Goal: Navigation & Orientation: Find specific page/section

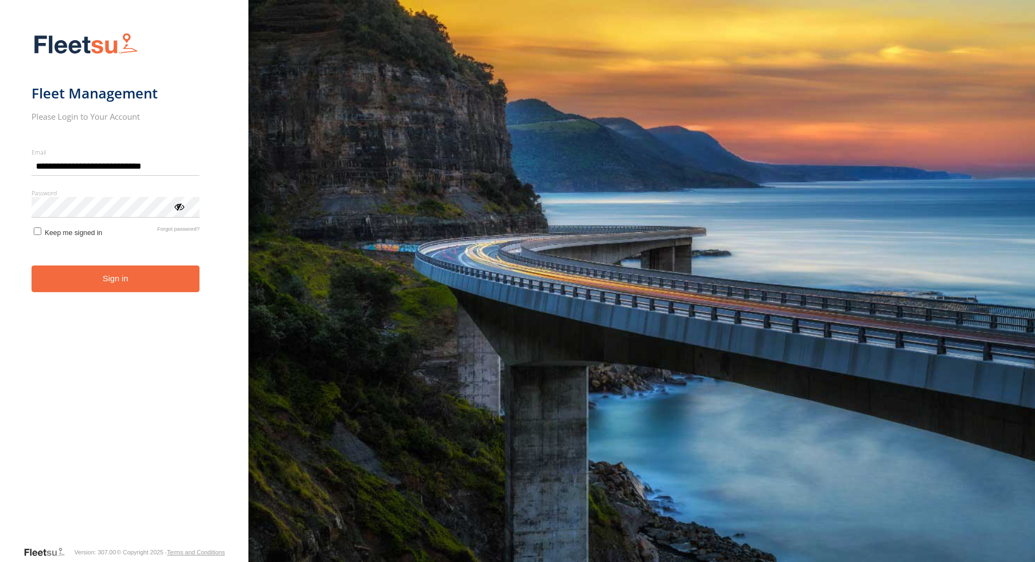
click at [123, 279] on button "Sign in" at bounding box center [116, 278] width 169 height 27
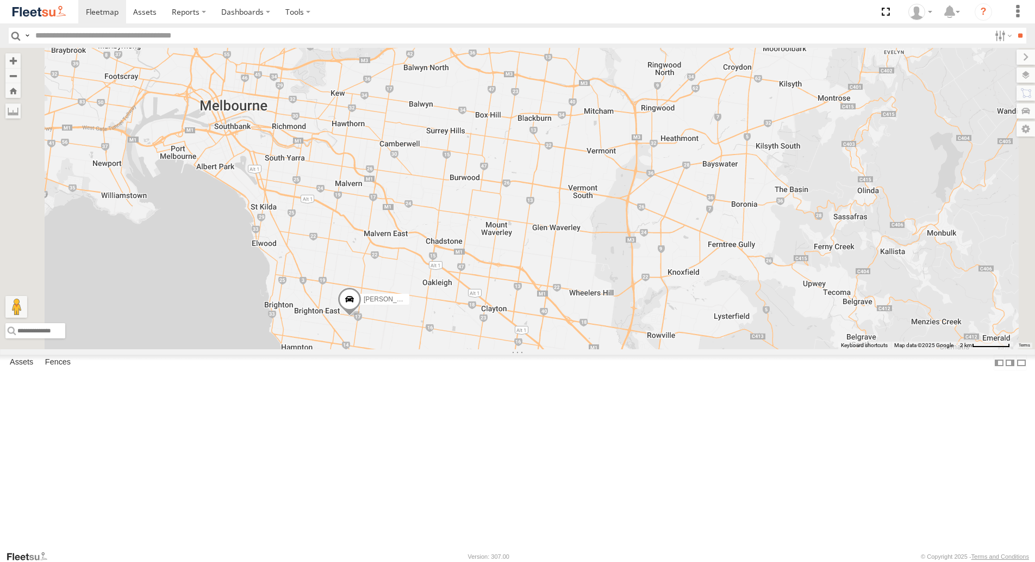
drag, startPoint x: 684, startPoint y: 271, endPoint x: 701, endPoint y: 415, distance: 145.7
click at [701, 349] on div "[PERSON_NAME] [PERSON_NAME] [PERSON_NAME] [PERSON_NAME] [PERSON_NAME]" at bounding box center [517, 198] width 1035 height 301
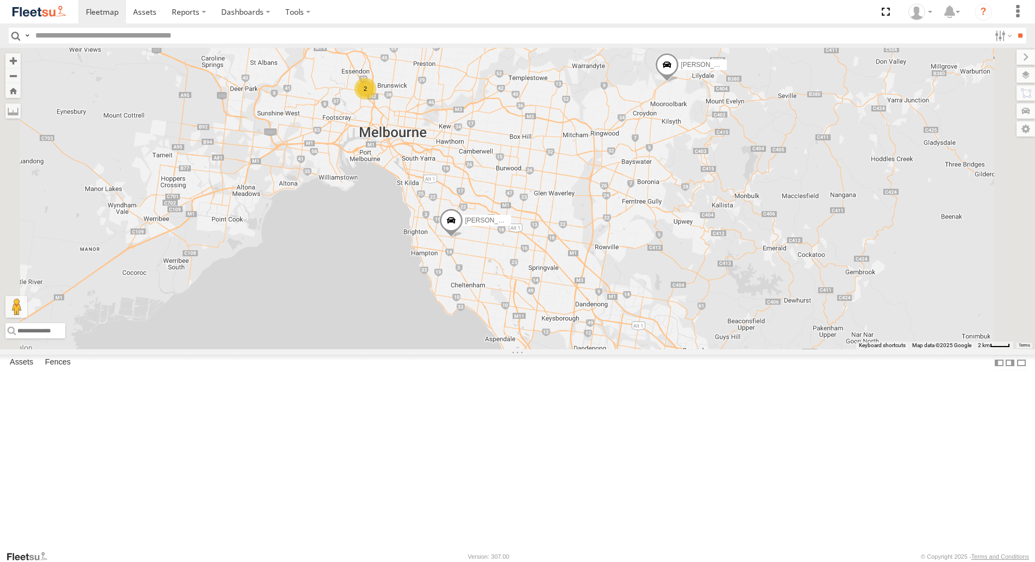
drag, startPoint x: 751, startPoint y: 239, endPoint x: 743, endPoint y: 283, distance: 45.2
click at [743, 283] on div "[PERSON_NAME] [PERSON_NAME] [PERSON_NAME] [PERSON_NAME] [PERSON_NAME] 2" at bounding box center [517, 198] width 1035 height 301
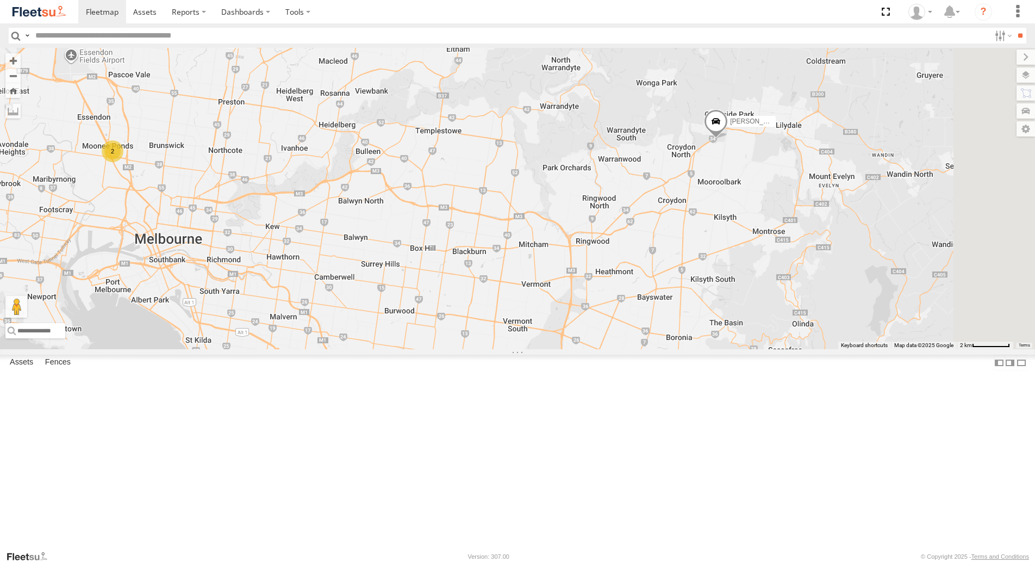
drag, startPoint x: 747, startPoint y: 206, endPoint x: 701, endPoint y: 285, distance: 91.6
click at [701, 285] on div "[PERSON_NAME] [PERSON_NAME] [PERSON_NAME] [PERSON_NAME] [PERSON_NAME] 2" at bounding box center [517, 198] width 1035 height 301
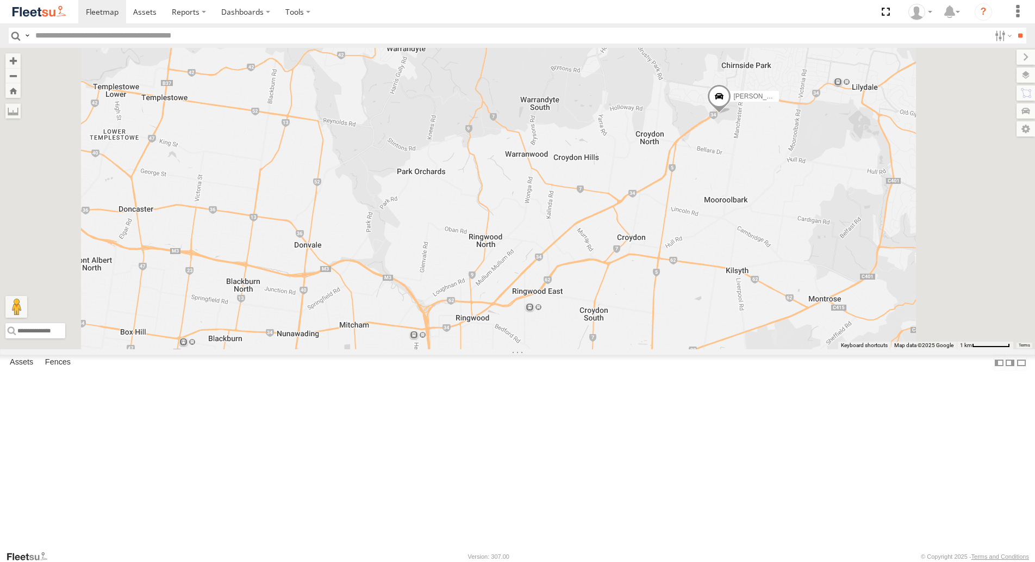
drag, startPoint x: 755, startPoint y: 239, endPoint x: 725, endPoint y: 271, distance: 44.3
click at [725, 271] on div "[PERSON_NAME] [PERSON_NAME] [PERSON_NAME] [PERSON_NAME] [PERSON_NAME]" at bounding box center [517, 198] width 1035 height 301
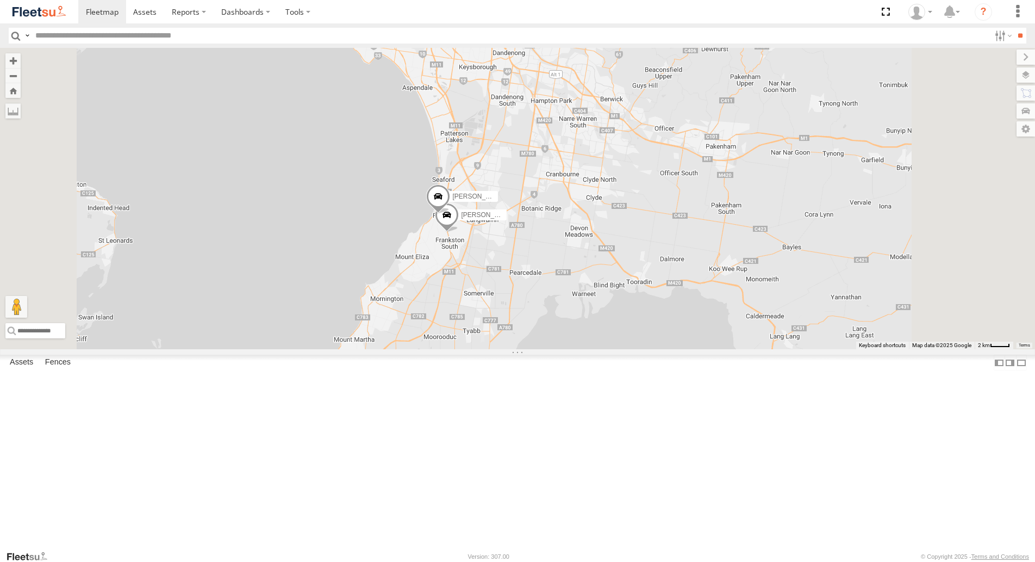
drag, startPoint x: 647, startPoint y: 374, endPoint x: 656, endPoint y: 202, distance: 172.0
click at [656, 200] on div "[PERSON_NAME] [PERSON_NAME] [PERSON_NAME] 2 [PERSON_NAME] [PERSON_NAME]" at bounding box center [517, 198] width 1035 height 301
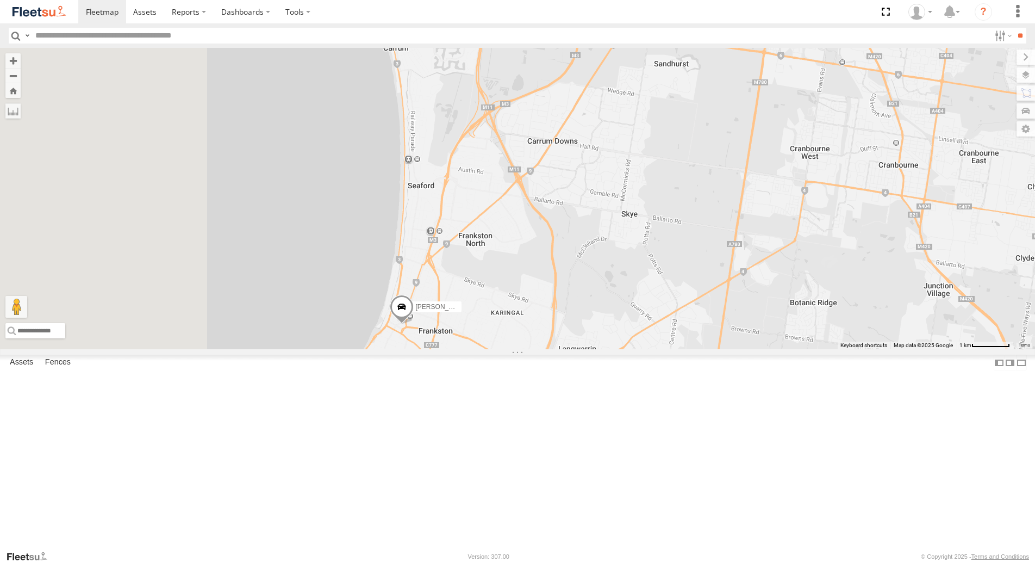
drag, startPoint x: 605, startPoint y: 256, endPoint x: 899, endPoint y: 336, distance: 304.7
click at [915, 349] on div "[PERSON_NAME] [PERSON_NAME] [PERSON_NAME] [PERSON_NAME] [PERSON_NAME]" at bounding box center [517, 198] width 1035 height 301
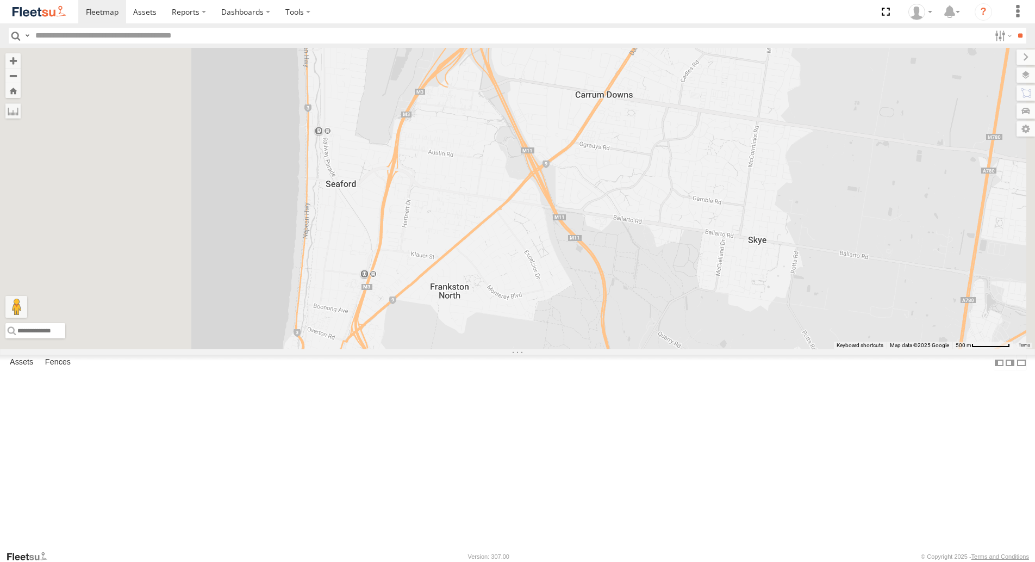
drag, startPoint x: 675, startPoint y: 294, endPoint x: 786, endPoint y: 270, distance: 112.9
click at [788, 279] on div "[PERSON_NAME] [PERSON_NAME] [PERSON_NAME] [PERSON_NAME] [PERSON_NAME]" at bounding box center [517, 198] width 1035 height 301
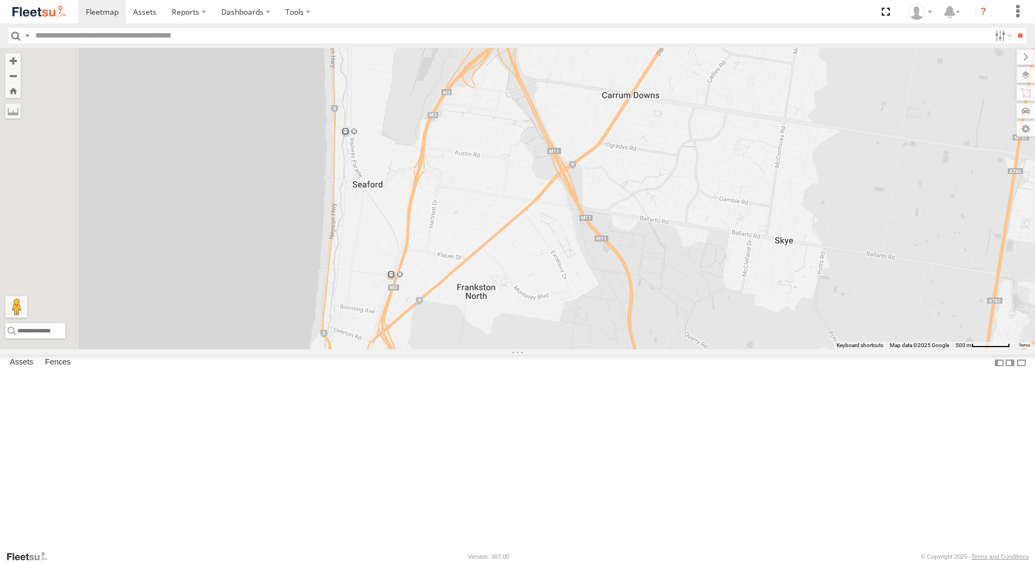
drag, startPoint x: 654, startPoint y: 292, endPoint x: 670, endPoint y: 357, distance: 66.9
click at [673, 349] on div "[PERSON_NAME] [PERSON_NAME] [PERSON_NAME] [PERSON_NAME] [PERSON_NAME]" at bounding box center [517, 198] width 1035 height 301
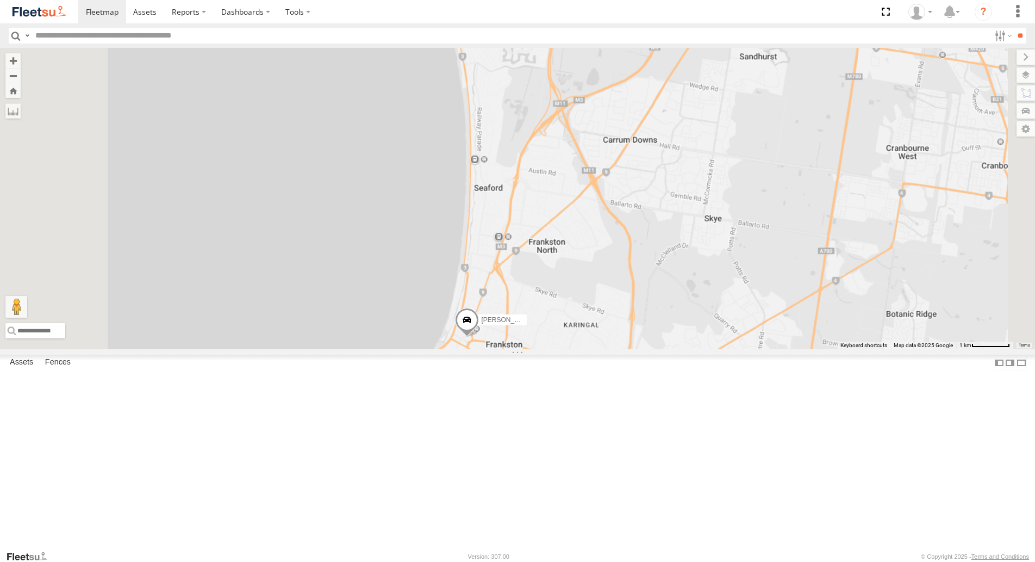
drag, startPoint x: 624, startPoint y: 346, endPoint x: 684, endPoint y: 322, distance: 64.6
click at [681, 325] on div "[PERSON_NAME] [PERSON_NAME] [PERSON_NAME] [PERSON_NAME] [PERSON_NAME]" at bounding box center [517, 198] width 1035 height 301
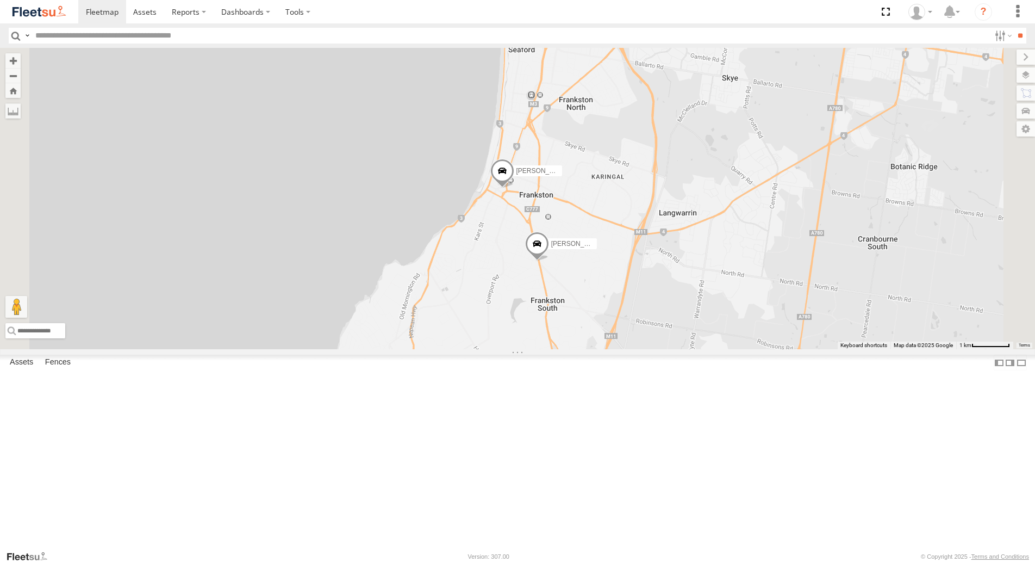
drag, startPoint x: 706, startPoint y: 429, endPoint x: 719, endPoint y: 263, distance: 166.9
click at [717, 270] on div "[PERSON_NAME] [PERSON_NAME] [PERSON_NAME] [PERSON_NAME] [PERSON_NAME]" at bounding box center [517, 198] width 1035 height 301
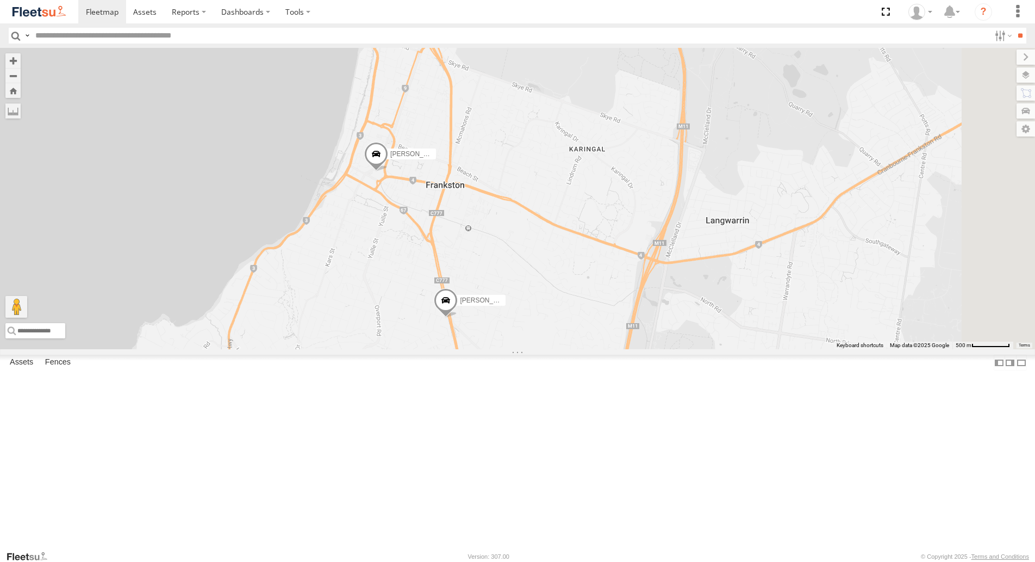
drag, startPoint x: 675, startPoint y: 204, endPoint x: 658, endPoint y: 262, distance: 60.1
click at [657, 259] on div "[PERSON_NAME] [PERSON_NAME] [PERSON_NAME] [PERSON_NAME] [PERSON_NAME]" at bounding box center [517, 198] width 1035 height 301
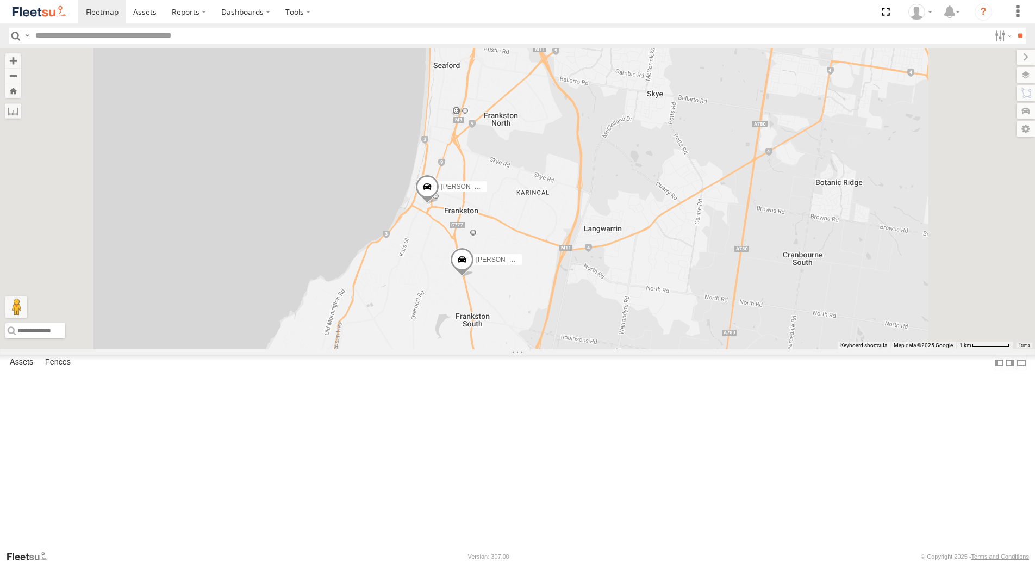
drag, startPoint x: 711, startPoint y: 215, endPoint x: 621, endPoint y: 293, distance: 119.1
click at [647, 300] on div "[PERSON_NAME] [PERSON_NAME] [PERSON_NAME] [PERSON_NAME] [PERSON_NAME]" at bounding box center [517, 198] width 1035 height 301
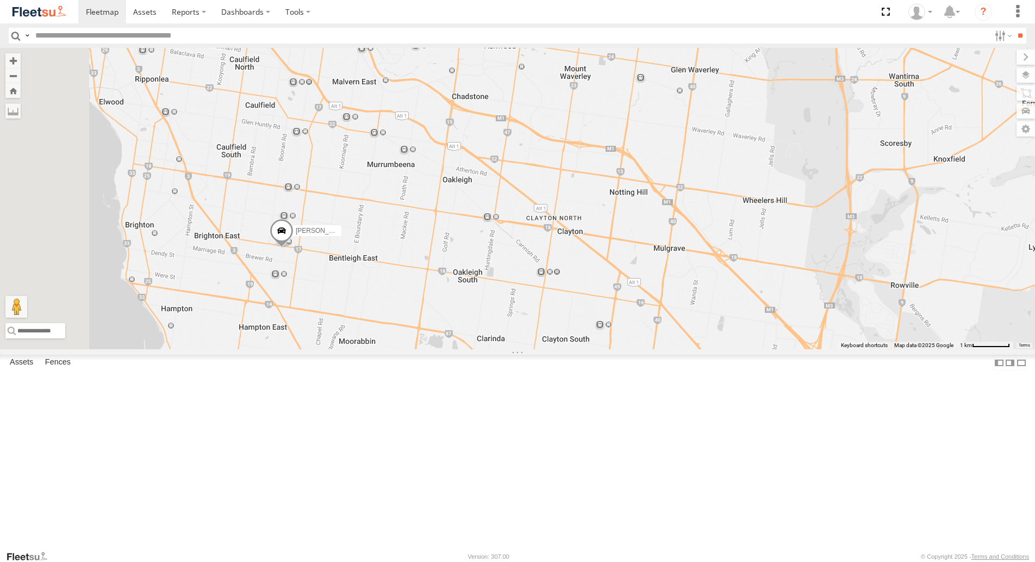
drag, startPoint x: 610, startPoint y: 209, endPoint x: 769, endPoint y: 260, distance: 167.8
click at [774, 276] on div "[PERSON_NAME] [PERSON_NAME] [PERSON_NAME] [PERSON_NAME] [PERSON_NAME]" at bounding box center [517, 198] width 1035 height 301
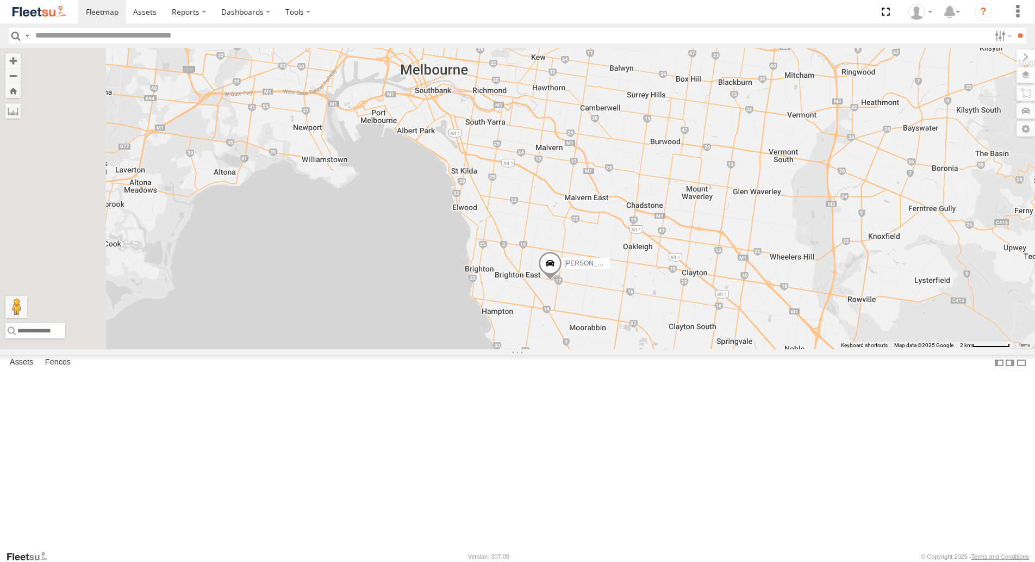
drag, startPoint x: 586, startPoint y: 168, endPoint x: 672, endPoint y: 325, distance: 179.4
click at [672, 325] on div "[PERSON_NAME] [PERSON_NAME] [PERSON_NAME] [PERSON_NAME] [PERSON_NAME]" at bounding box center [517, 198] width 1035 height 301
